Goal: Task Accomplishment & Management: Manage account settings

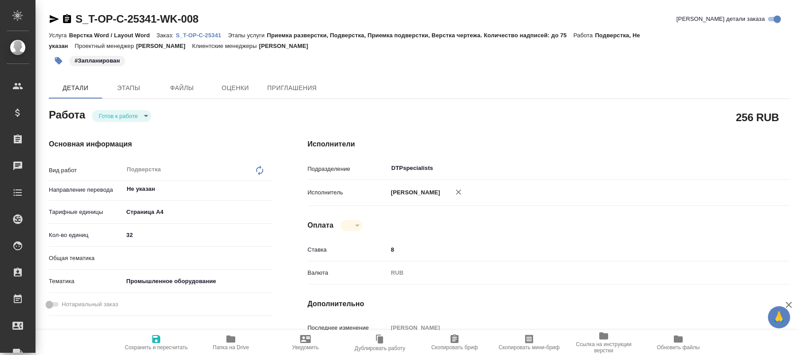
type textarea "x"
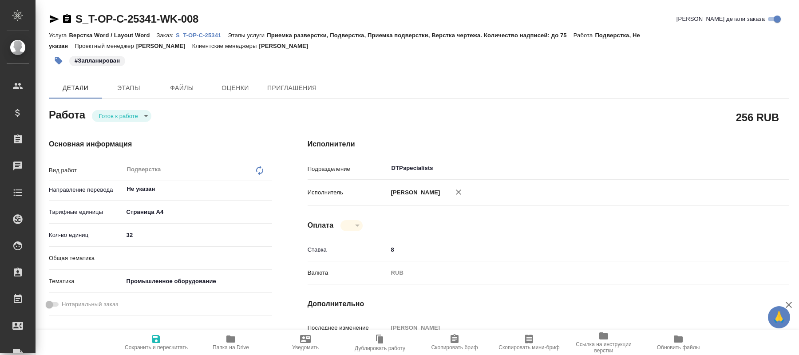
type textarea "x"
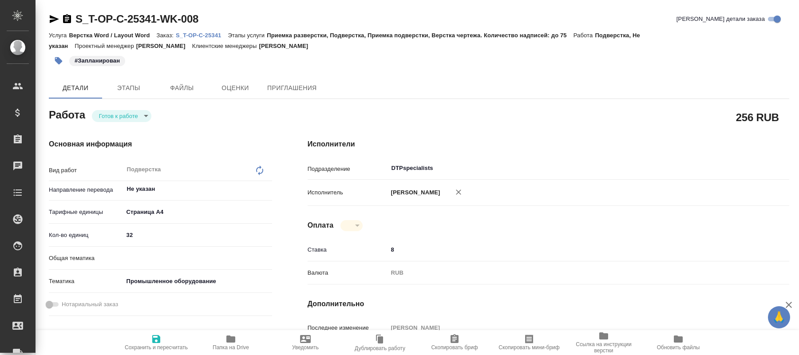
type textarea "x"
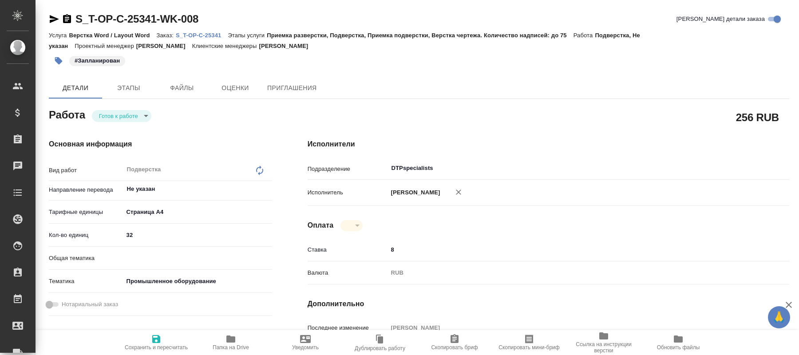
type textarea "x"
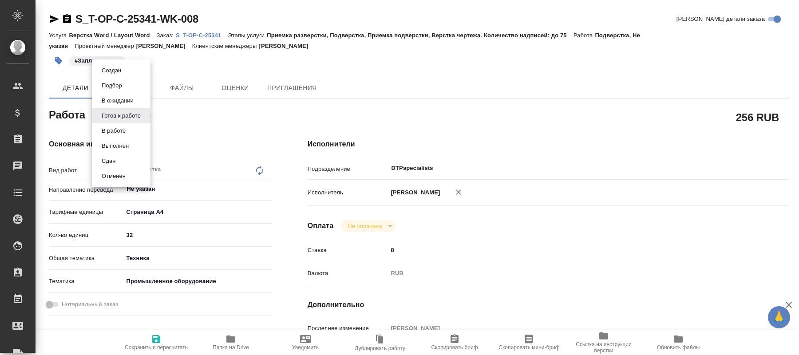
click at [142, 118] on body "🙏 .cls-1 fill:#fff; AWATERA Kucherenko Oksana Клиенты Спецификации Заказы 0 Чат…" at bounding box center [399, 177] width 799 height 355
type textarea "x"
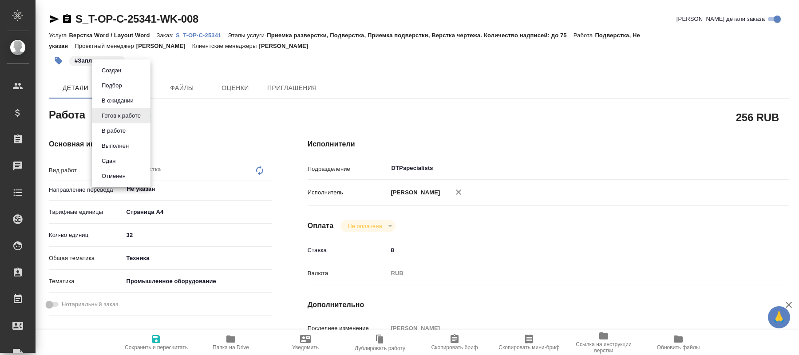
type textarea "x"
click at [127, 133] on li "В работе" at bounding box center [121, 130] width 59 height 15
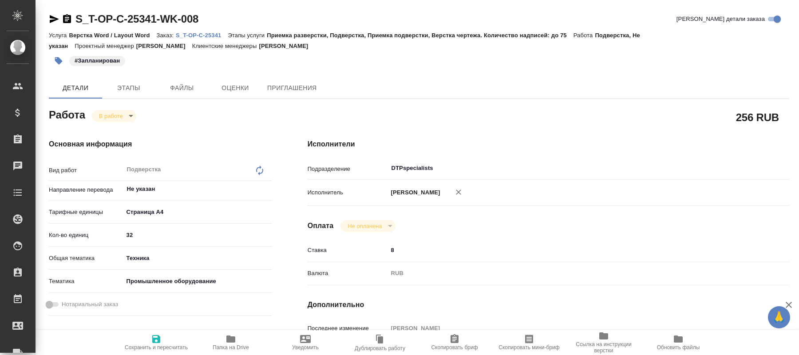
type textarea "x"
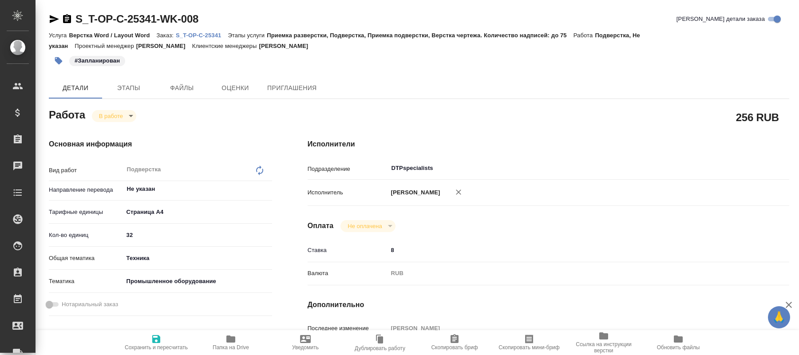
type textarea "x"
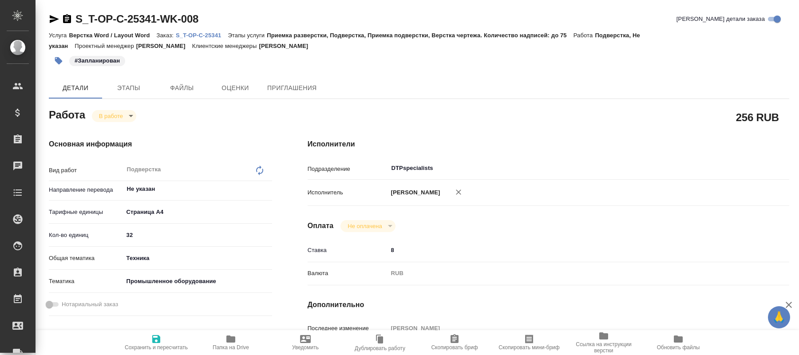
type textarea "x"
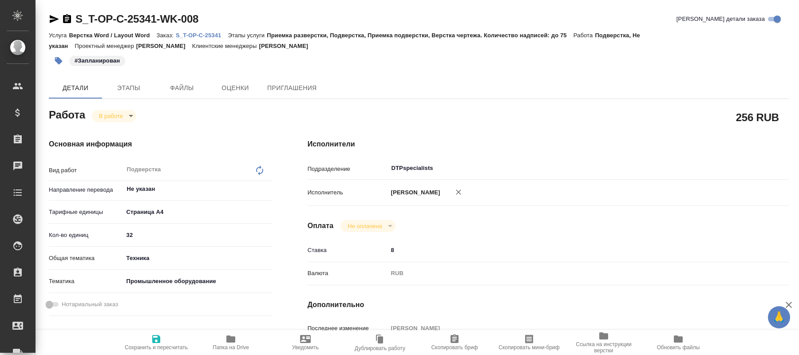
type textarea "x"
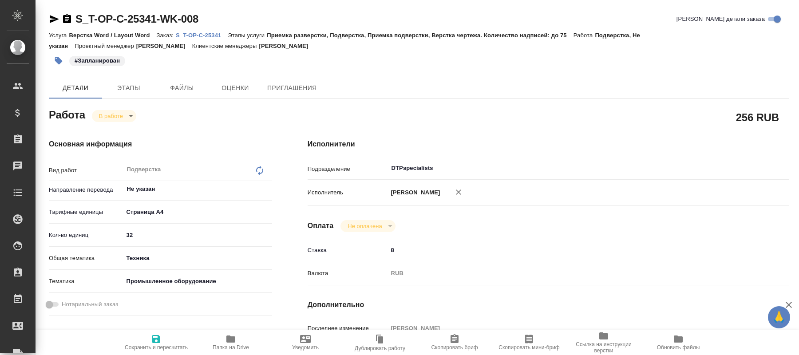
click at [233, 346] on span "Папка на Drive" at bounding box center [230, 347] width 36 height 6
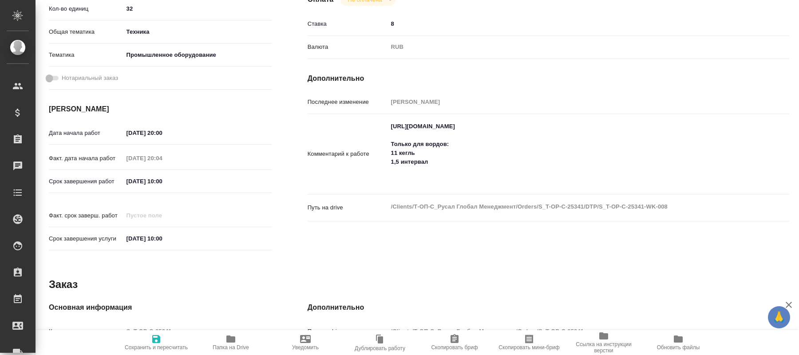
type textarea "x"
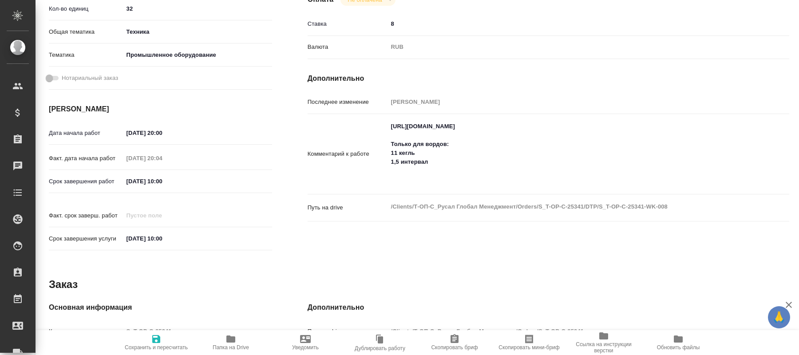
type textarea "x"
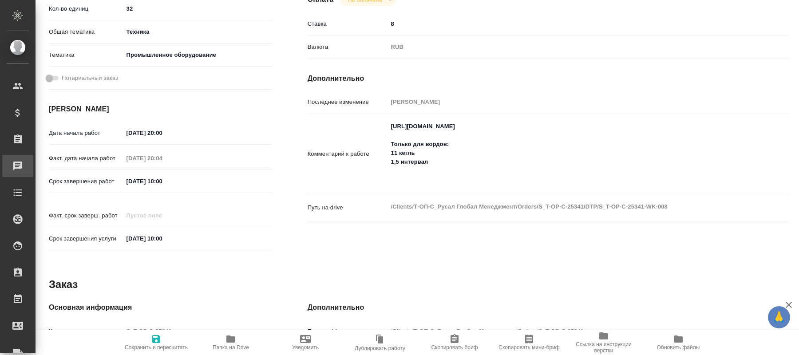
type textarea "x"
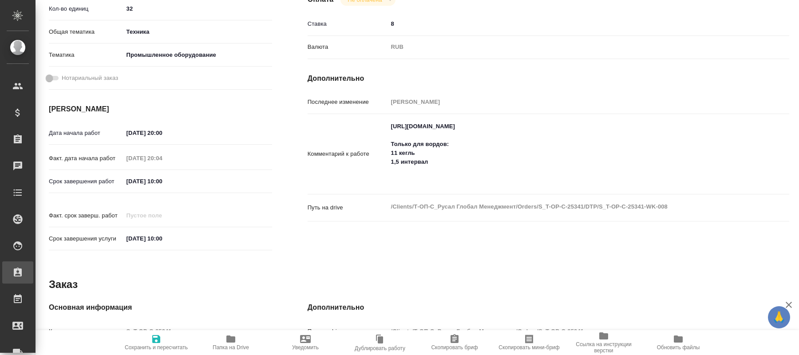
type textarea "x"
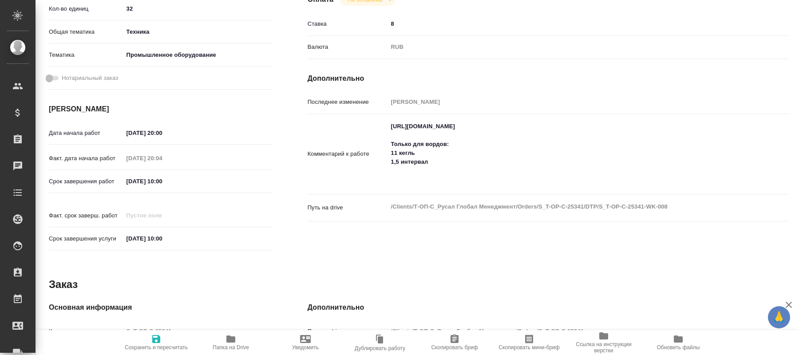
type textarea "x"
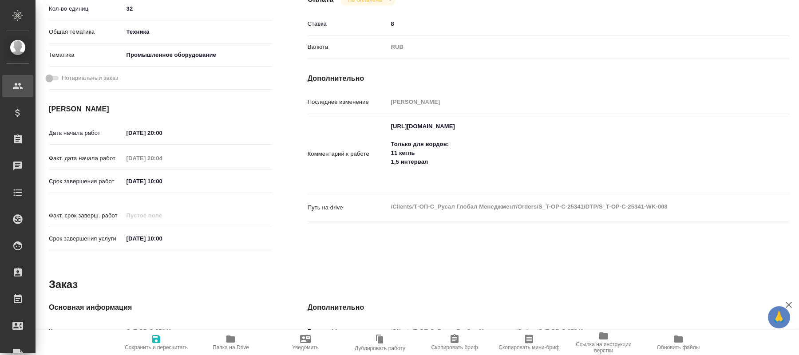
type textarea "x"
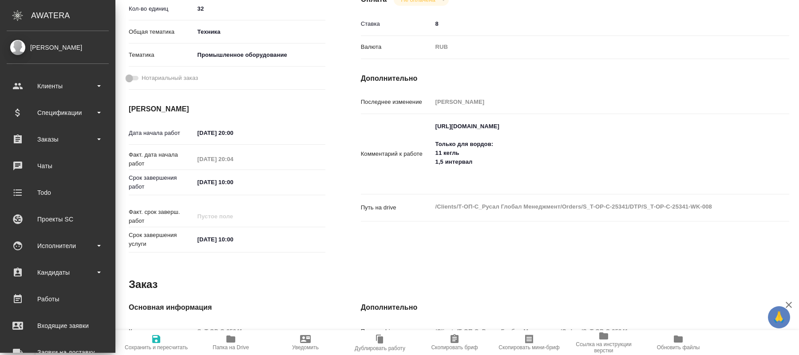
type textarea "x"
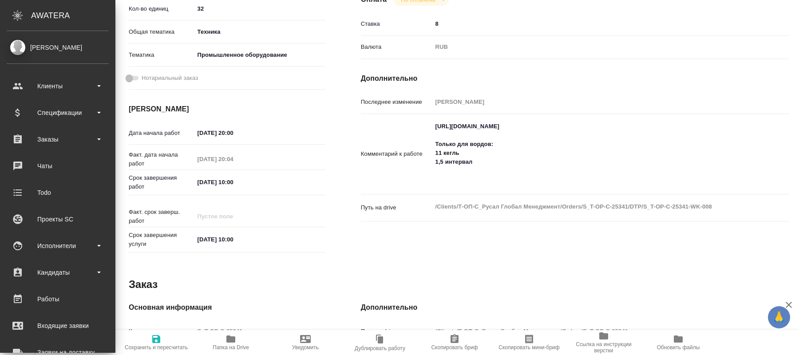
type textarea "x"
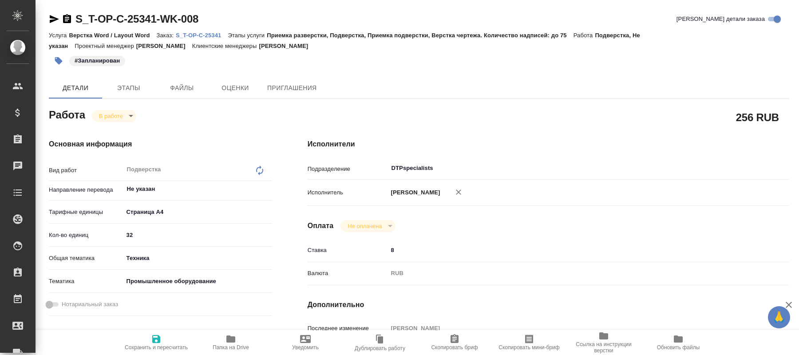
click at [235, 341] on icon "button" at bounding box center [230, 339] width 11 height 11
click at [123, 119] on body "🙏 .cls-1 fill:#fff; AWATERA Kucherenko Oksana Клиенты Спецификации Заказы 0 Чат…" at bounding box center [399, 177] width 799 height 355
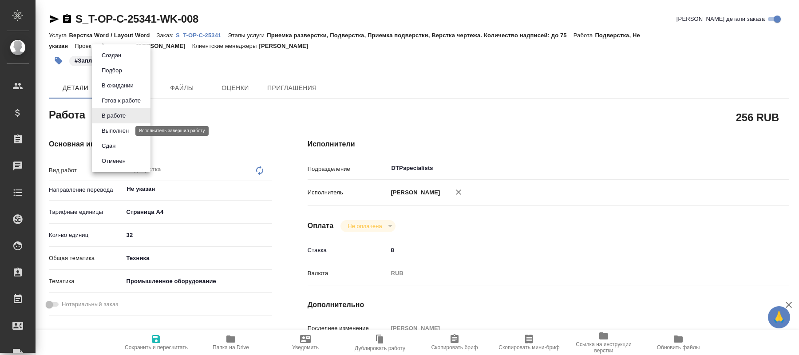
click at [117, 132] on button "Выполнен" at bounding box center [115, 131] width 32 height 10
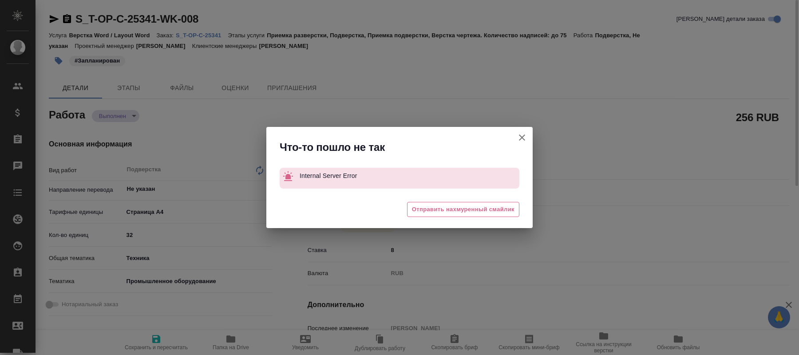
type textarea "x"
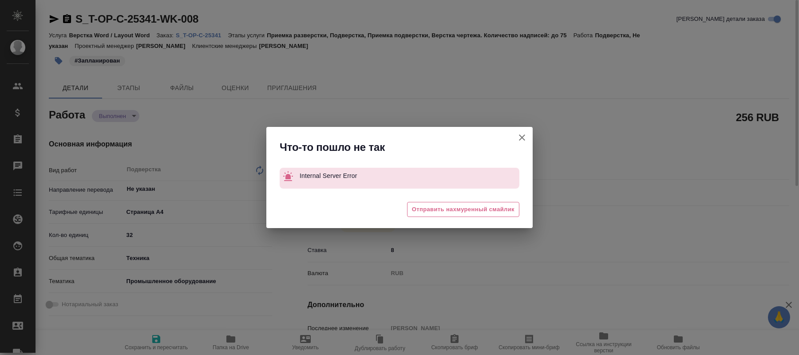
type textarea "x"
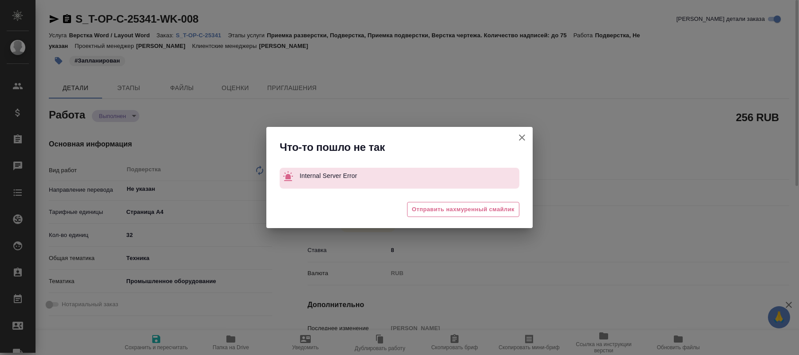
type textarea "x"
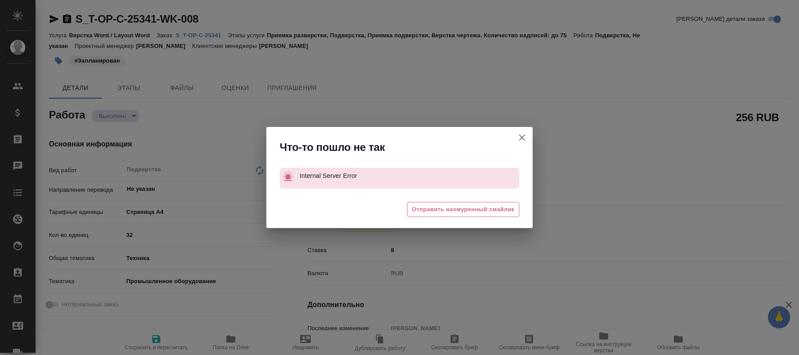
type textarea "x"
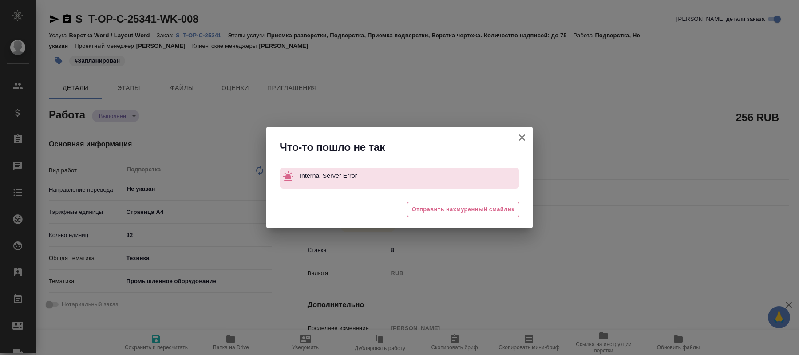
click at [524, 135] on icon "button" at bounding box center [522, 137] width 6 height 6
type textarea "x"
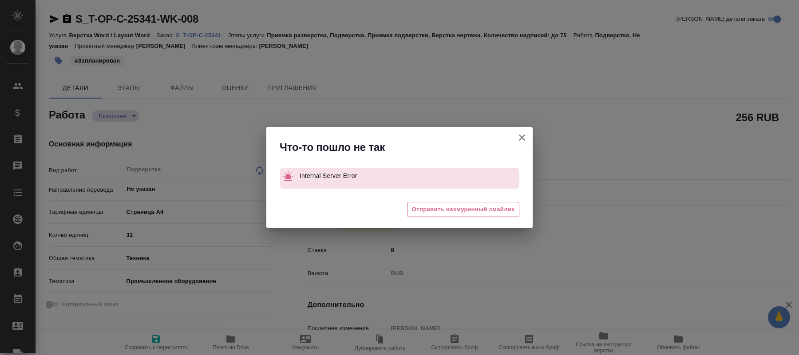
type textarea "x"
